Goal: Task Accomplishment & Management: Manage account settings

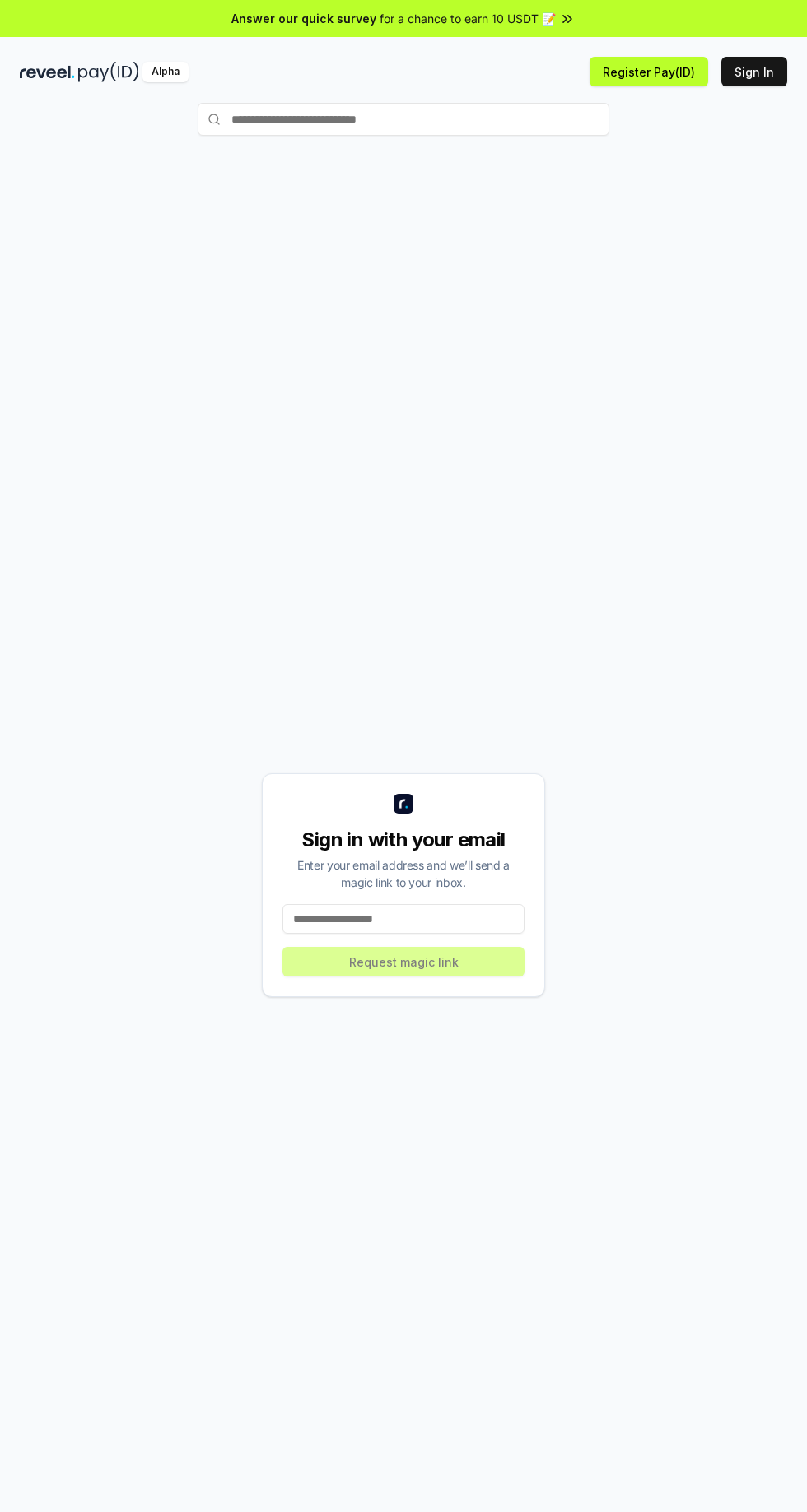
click at [400, 934] on input at bounding box center [403, 918] width 242 height 30
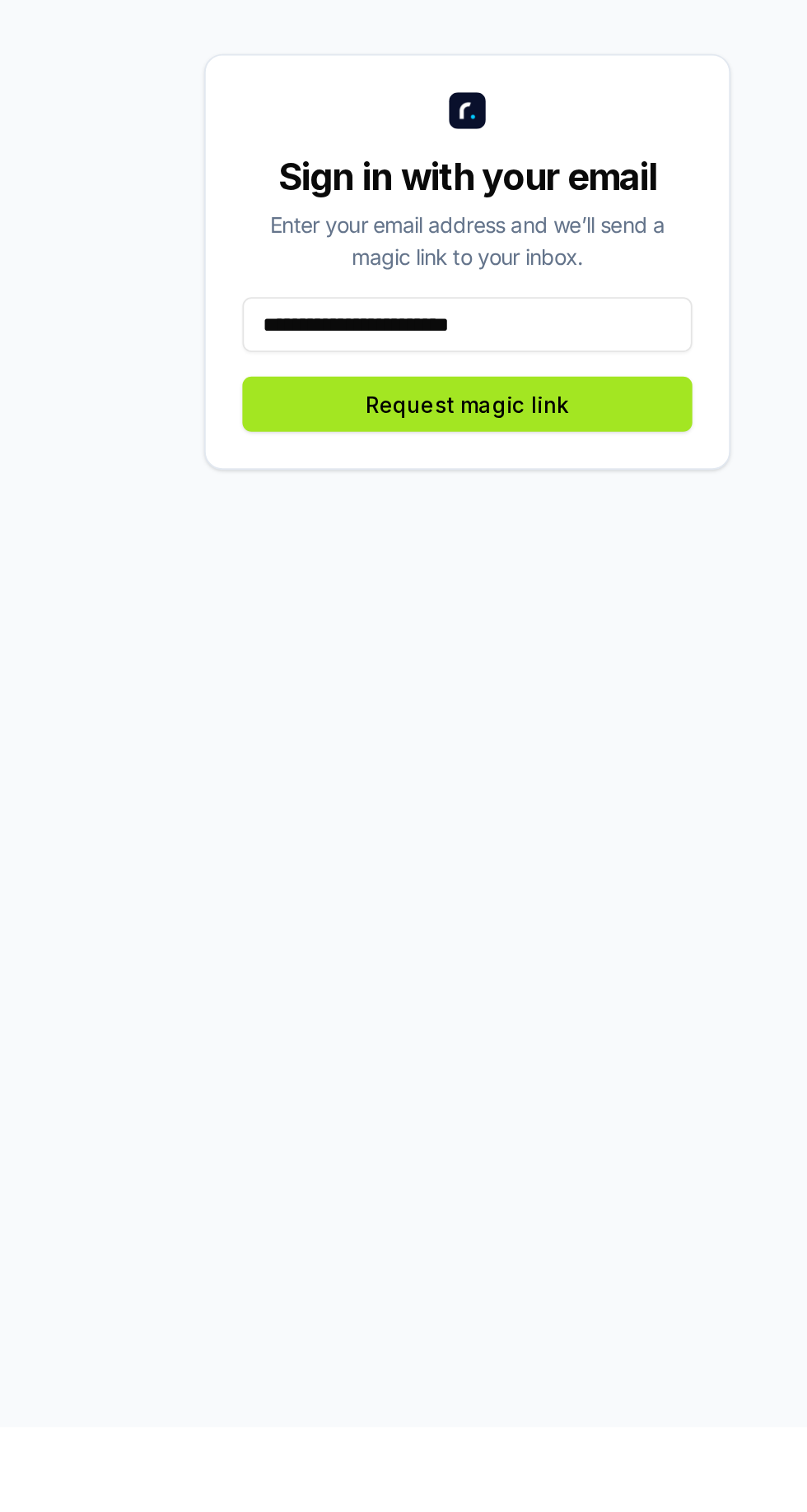
type input "**********"
click at [417, 977] on button "Request magic link" at bounding box center [403, 961] width 242 height 30
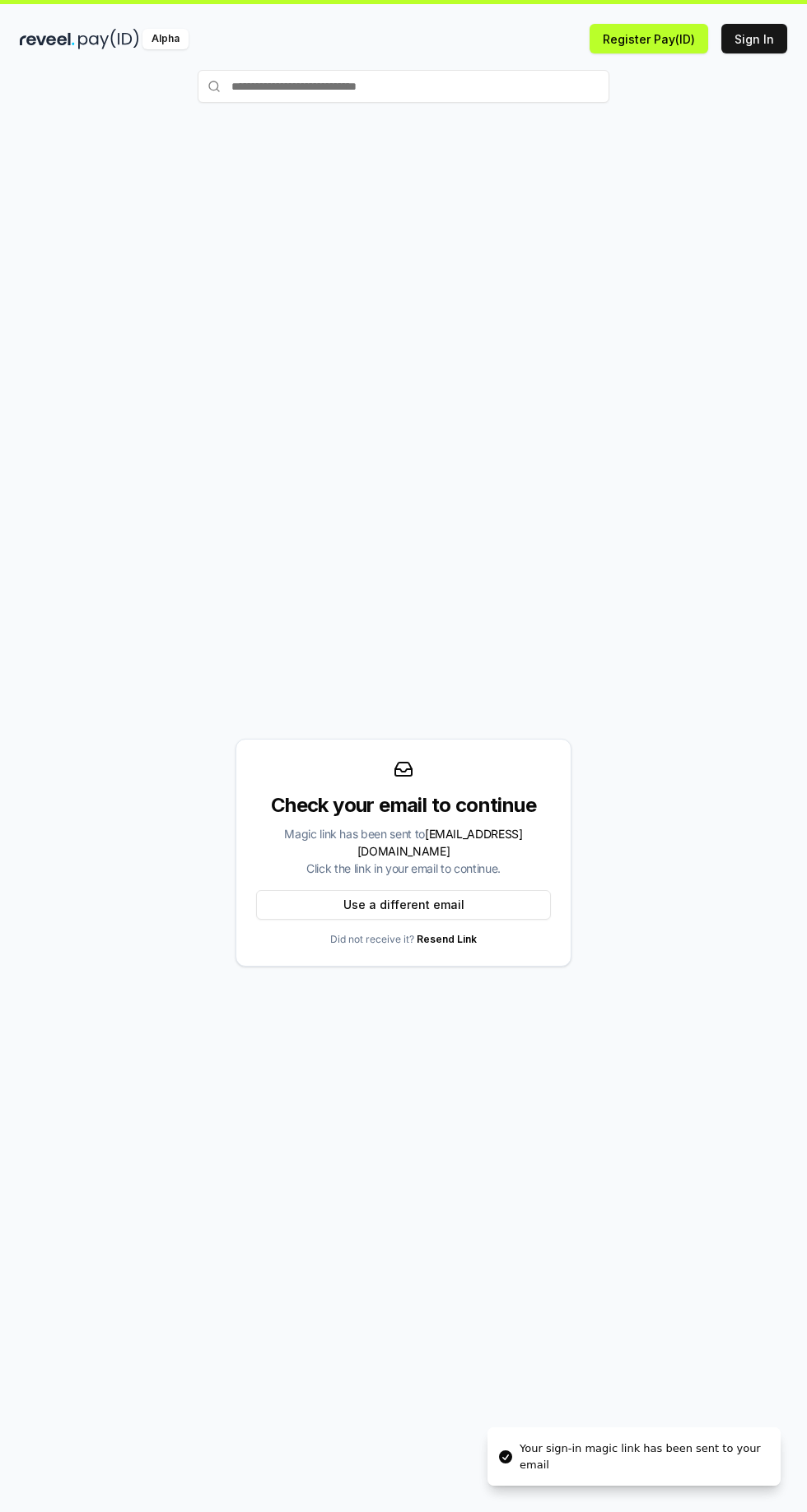
scroll to position [34, 0]
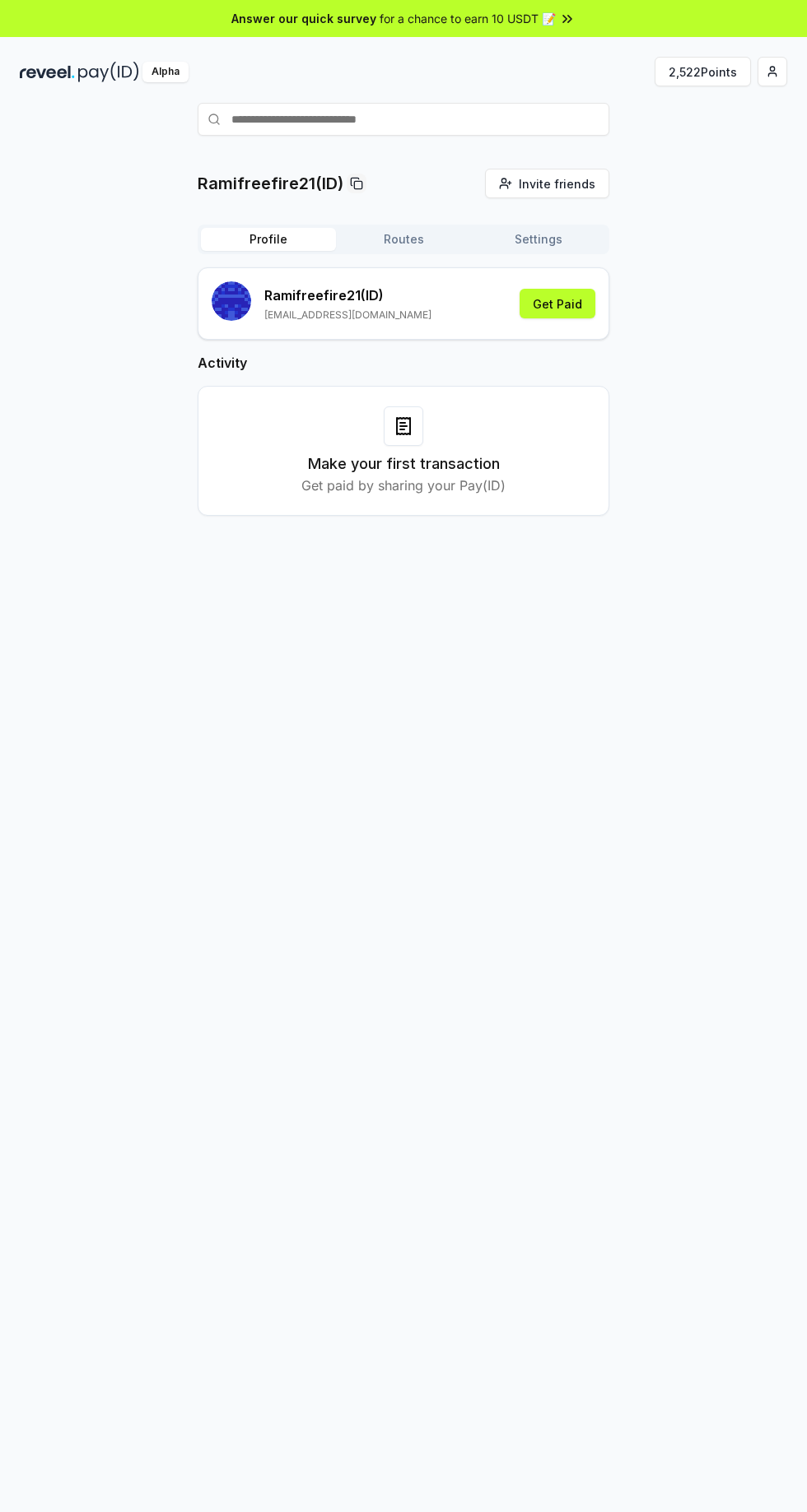
click at [602, 242] on button "Settings" at bounding box center [538, 240] width 135 height 23
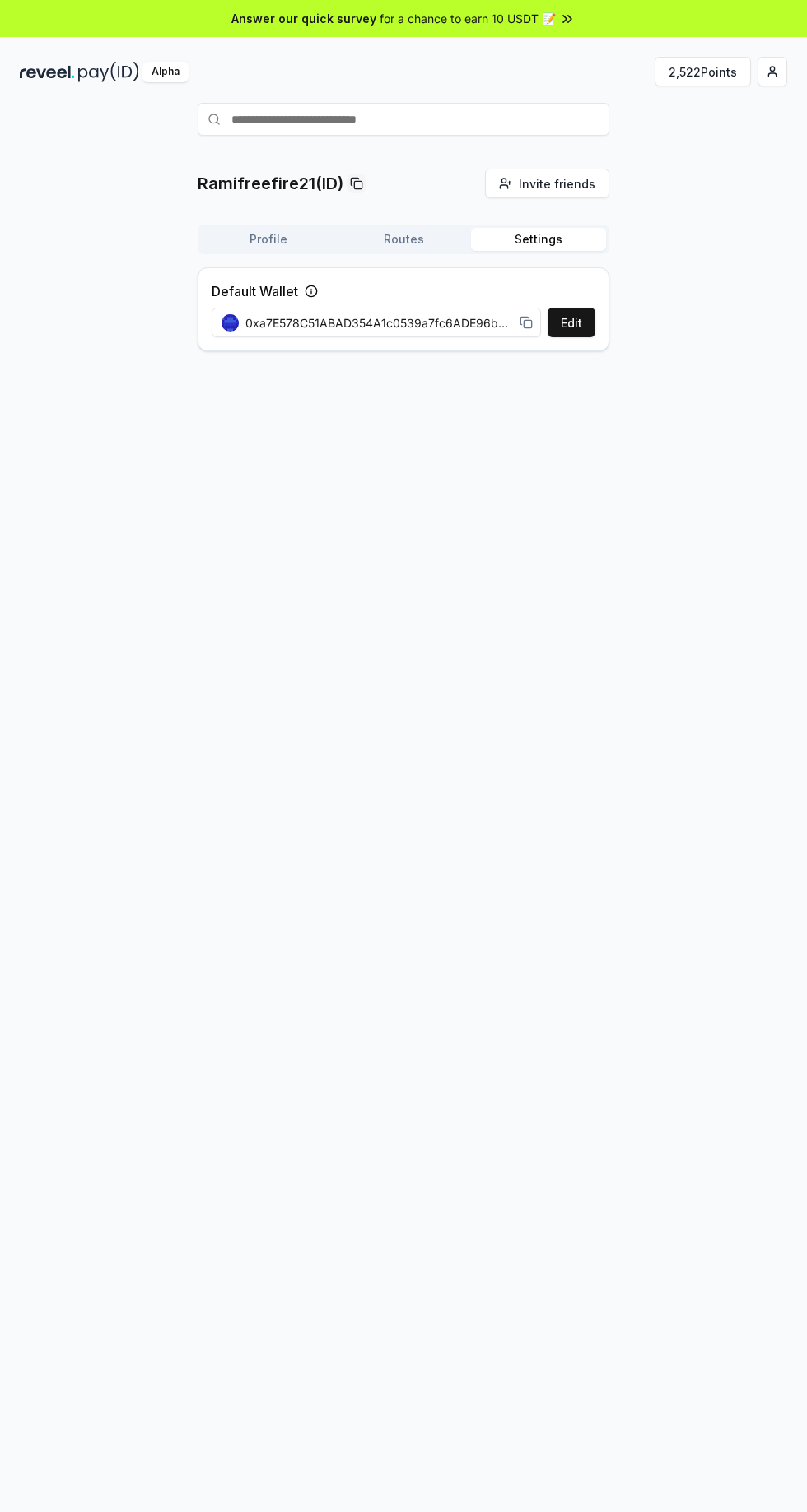
click at [716, 243] on div "Ramifreefire21(ID) Invite friends Invite Profile Routes Settings Default Wallet…" at bounding box center [404, 266] width 768 height 195
click at [278, 230] on button "Profile" at bounding box center [269, 240] width 135 height 23
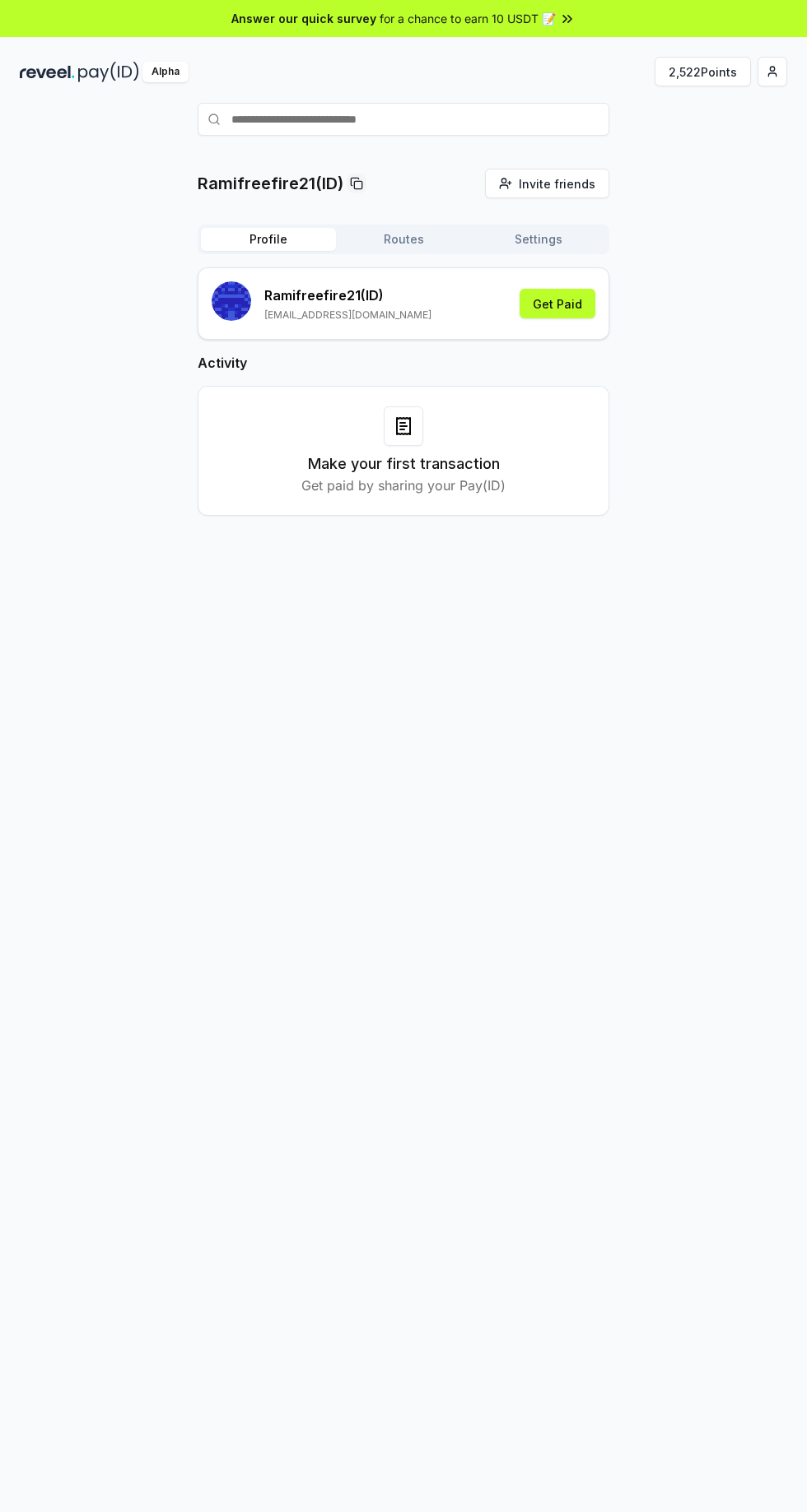
click at [413, 234] on button "Routes" at bounding box center [404, 240] width 135 height 23
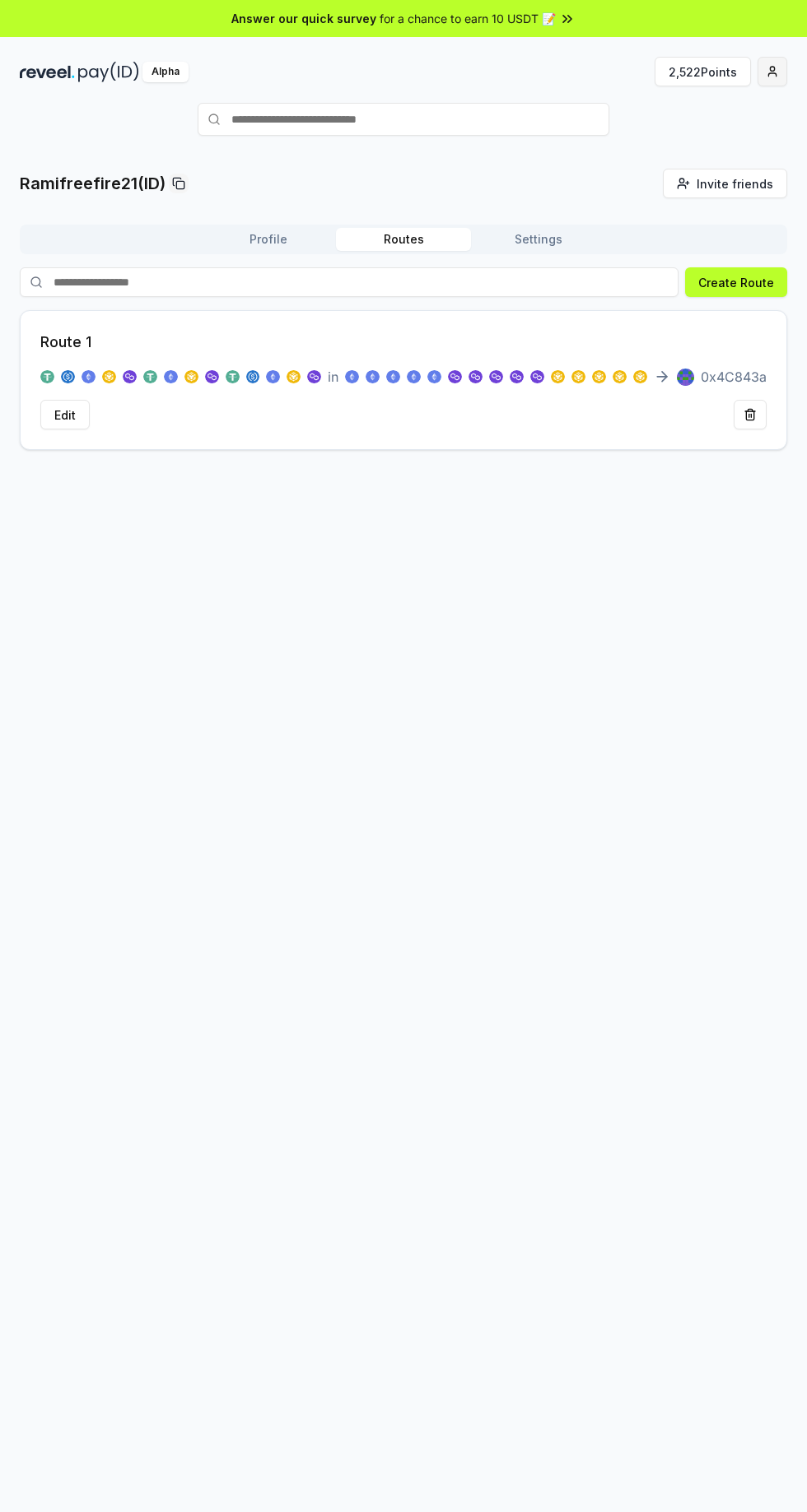
click at [771, 71] on span "button" at bounding box center [772, 72] width 13 height 13
click at [716, 64] on button "2,522 Points" at bounding box center [703, 71] width 96 height 30
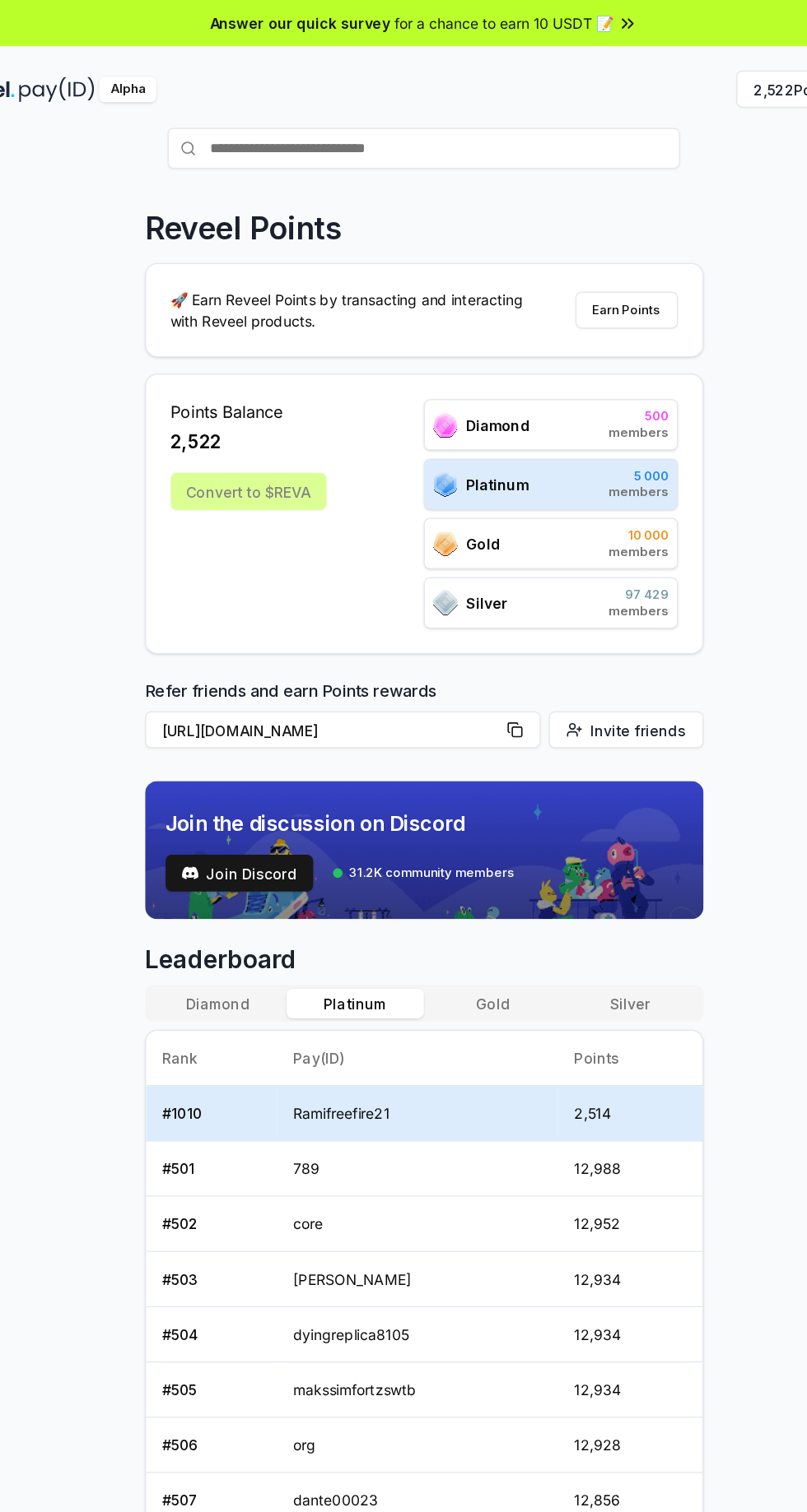
click at [495, 385] on div "Platinum 5 000 members" at bounding box center [506, 389] width 204 height 41
